Goal: Ask a question

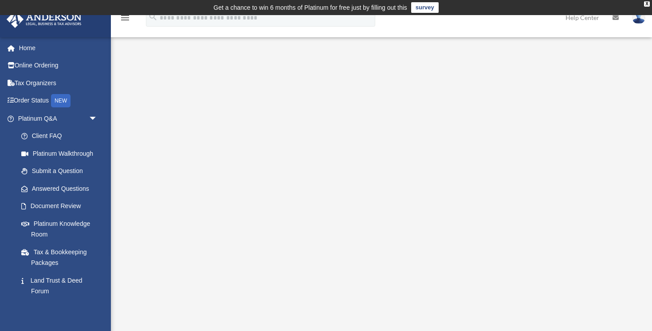
scroll to position [27, 0]
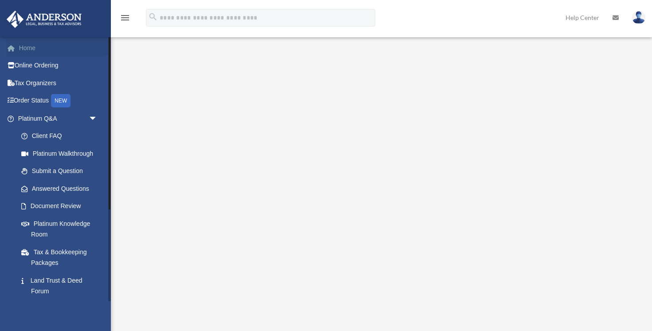
click at [30, 46] on link "Home" at bounding box center [58, 48] width 105 height 18
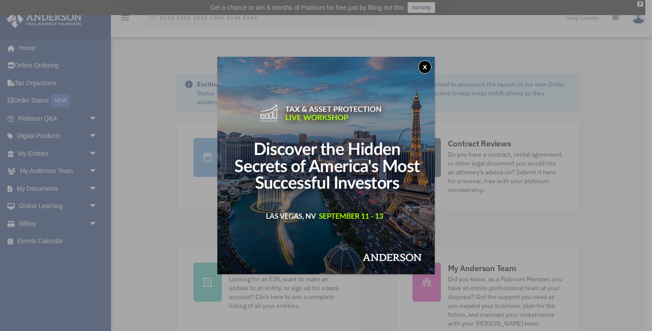
click at [427, 64] on button "x" at bounding box center [424, 66] width 13 height 13
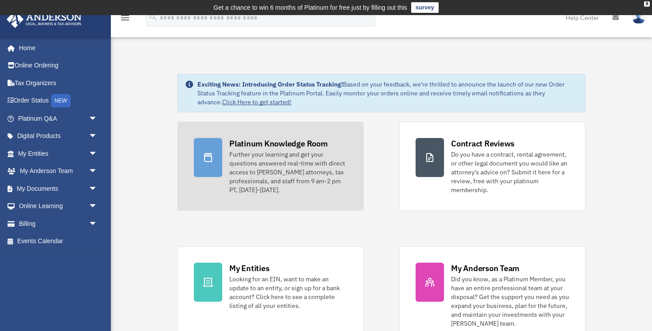
click at [272, 156] on div "Further your learning and get your questions answered real-time with direct acc…" at bounding box center [288, 172] width 118 height 44
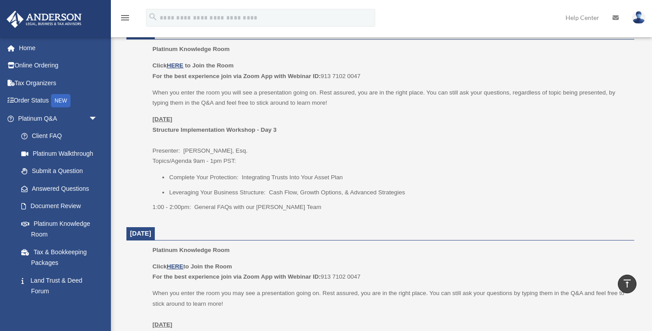
scroll to position [386, 0]
click at [227, 165] on p "Monday, August 25 Structure Implementation Workshop - Day 3 Presenter: Savannah…" at bounding box center [391, 142] width 476 height 52
click at [227, 177] on li "Complete Your Protection: Integrating Trusts Into Your Asset Plan" at bounding box center [398, 179] width 459 height 11
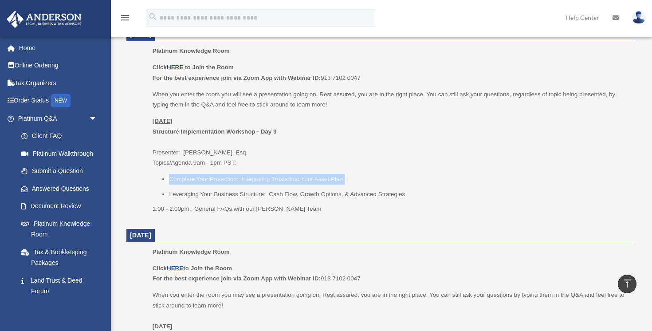
click at [227, 177] on li "Complete Your Protection: Integrating Trusts Into Your Asset Plan" at bounding box center [398, 179] width 459 height 11
click at [277, 180] on li "Complete Your Protection: Integrating Trusts Into Your Asset Plan" at bounding box center [398, 179] width 459 height 11
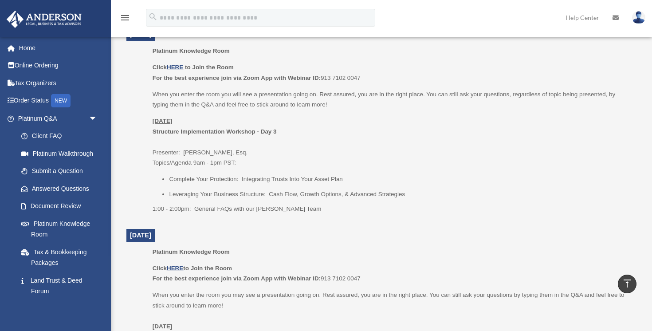
click at [282, 193] on li "Leveraging Your Business Structure: Cash Flow, Growth Options, & Advanced Strat…" at bounding box center [398, 194] width 459 height 11
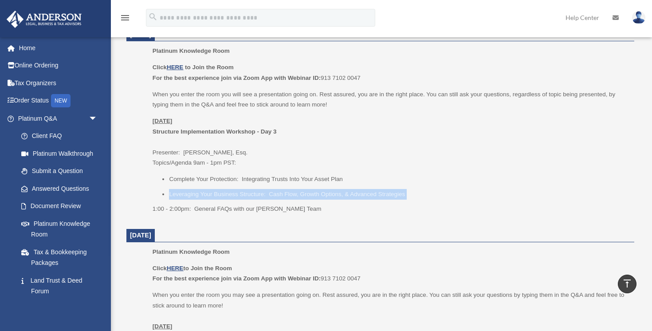
click at [282, 193] on li "Leveraging Your Business Structure: Cash Flow, Growth Options, & Advanced Strat…" at bounding box center [398, 194] width 459 height 11
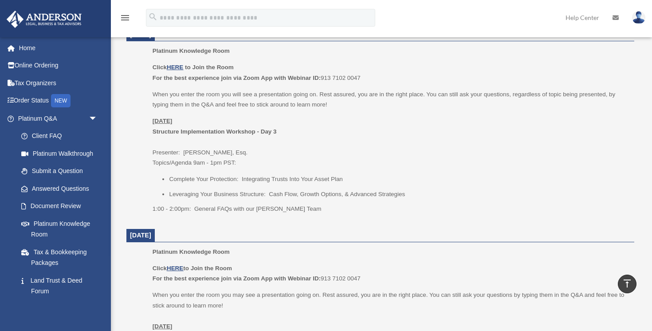
click at [361, 154] on p "Monday, August 25 Structure Implementation Workshop - Day 3 Presenter: Savannah…" at bounding box center [391, 142] width 476 height 52
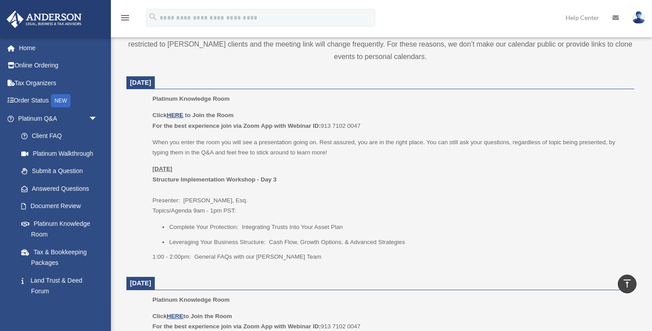
scroll to position [337, 0]
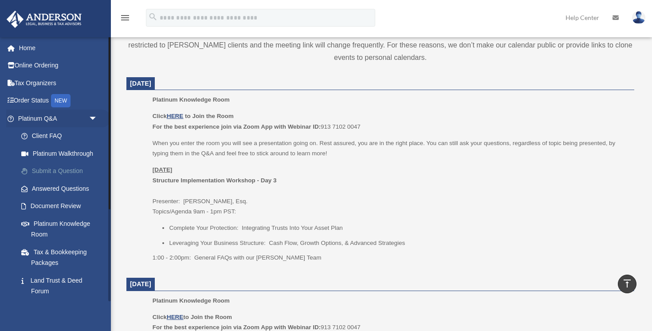
click at [45, 167] on link "Submit a Question" at bounding box center [61, 171] width 98 height 18
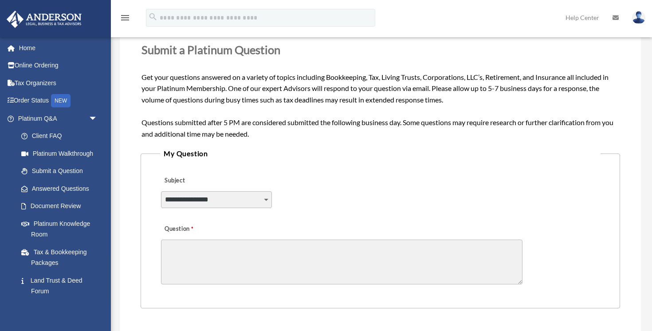
scroll to position [129, 0]
click at [263, 201] on select "**********" at bounding box center [216, 198] width 111 height 17
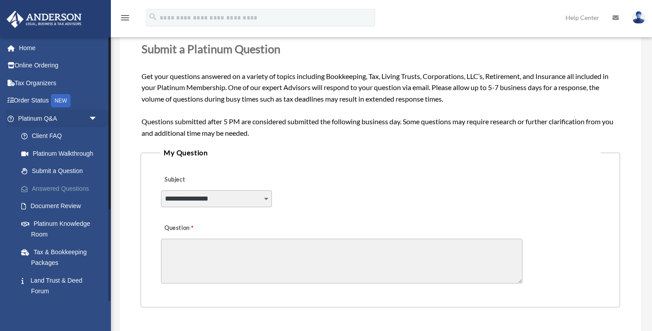
click at [46, 193] on link "Answered Questions" at bounding box center [61, 189] width 98 height 18
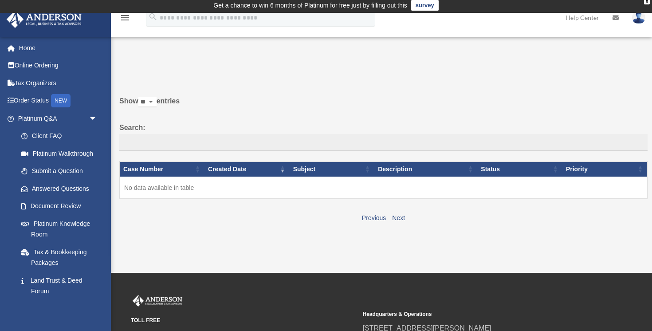
scroll to position [2, 0]
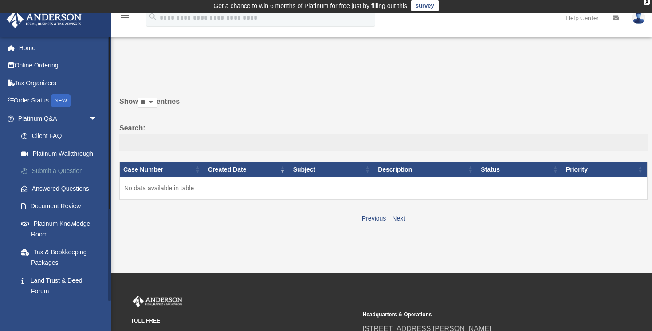
click at [56, 170] on link "Submit a Question" at bounding box center [61, 171] width 98 height 18
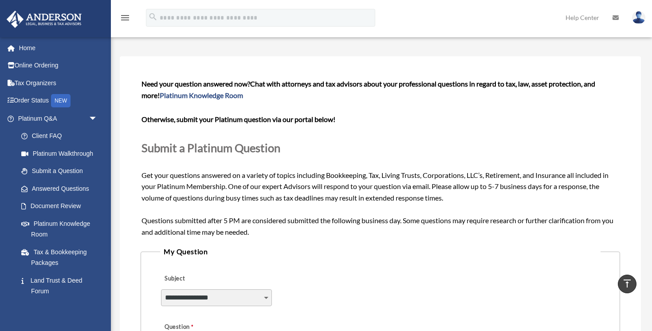
scroll to position [28, 0]
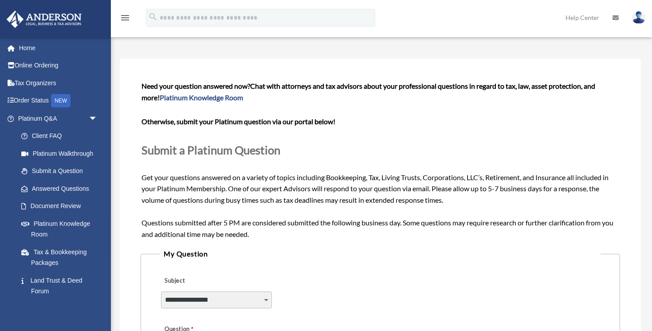
click at [364, 86] on span "Chat with attorneys and tax advisors about your professional questions in regar…" at bounding box center [369, 92] width 454 height 20
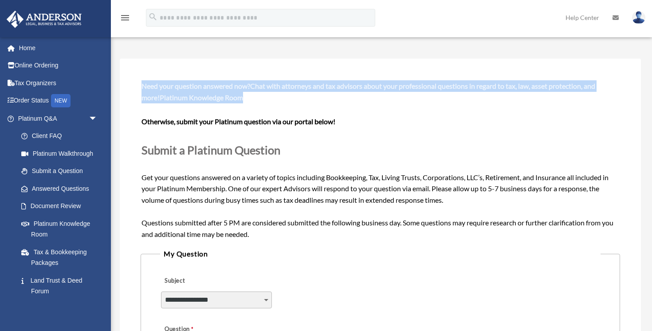
click at [364, 86] on span "Chat with attorneys and tax advisors about your professional questions in regar…" at bounding box center [369, 92] width 454 height 20
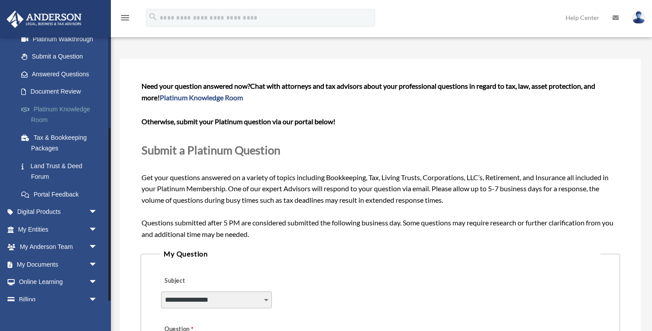
scroll to position [141, 0]
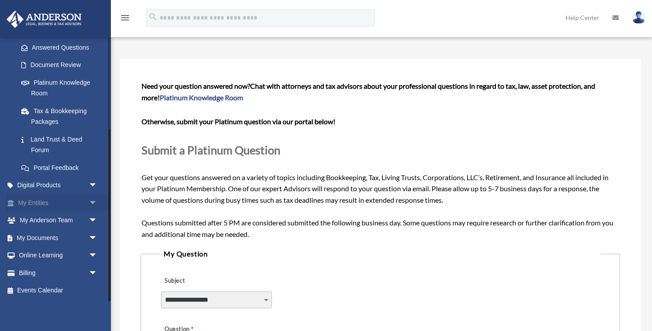
click at [95, 205] on span "arrow_drop_down" at bounding box center [98, 203] width 18 height 18
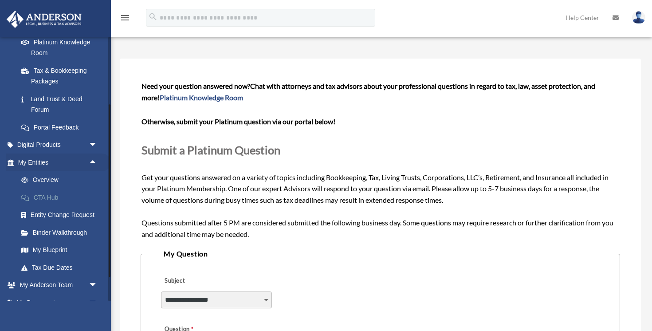
scroll to position [182, 0]
click at [46, 181] on link "Overview" at bounding box center [61, 180] width 98 height 18
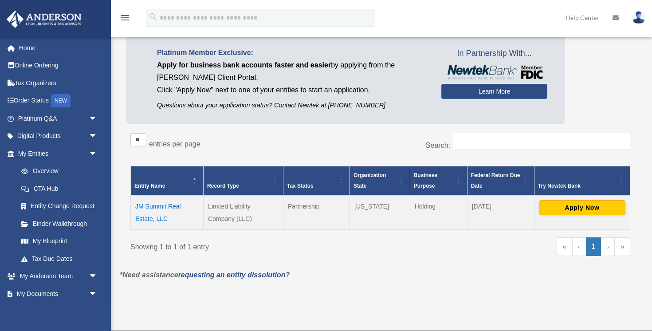
scroll to position [72, 0]
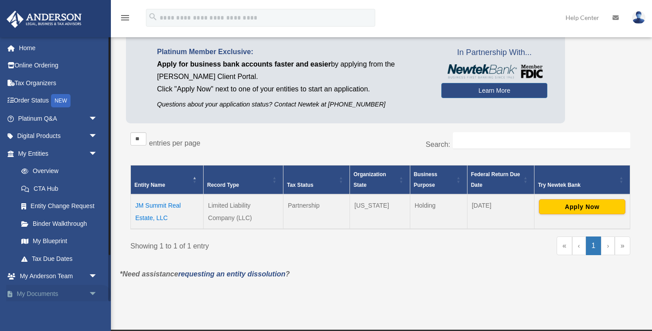
click at [94, 291] on span "arrow_drop_down" at bounding box center [98, 294] width 18 height 18
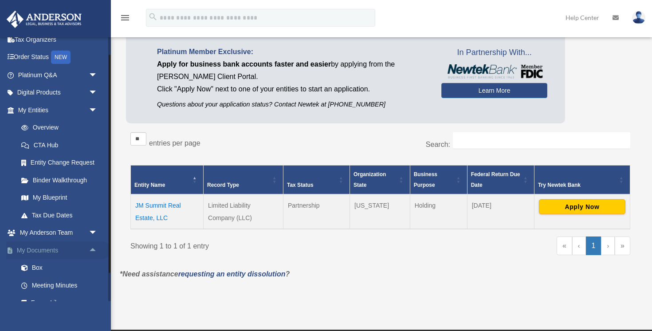
scroll to position [51, 0]
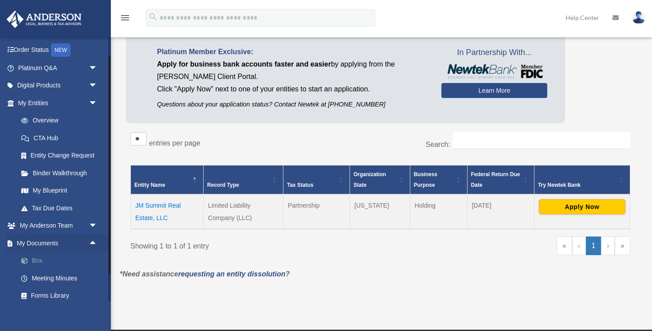
click at [54, 261] on link "Box" at bounding box center [61, 261] width 98 height 18
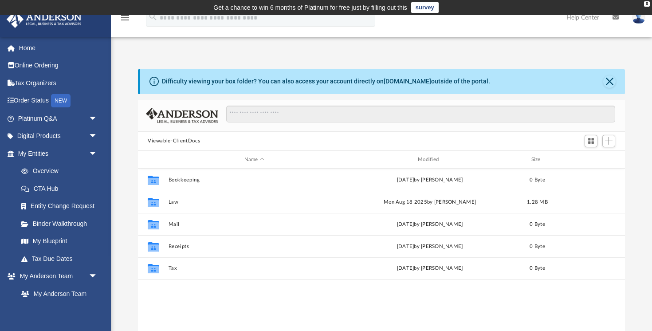
scroll to position [201, 487]
click at [606, 79] on button "Close" at bounding box center [609, 81] width 12 height 12
